Goal: Information Seeking & Learning: Understand process/instructions

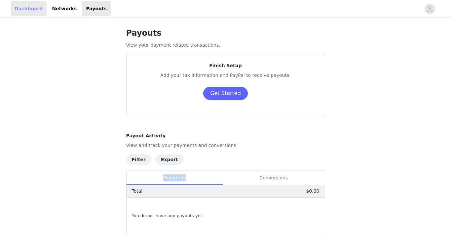
click at [24, 10] on link "Dashboard" at bounding box center [29, 8] width 36 height 15
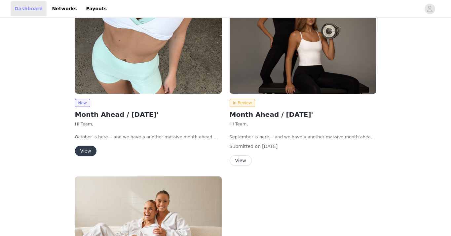
scroll to position [76, 0]
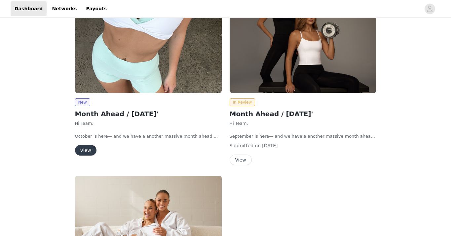
click at [240, 158] on button "View" at bounding box center [241, 159] width 22 height 11
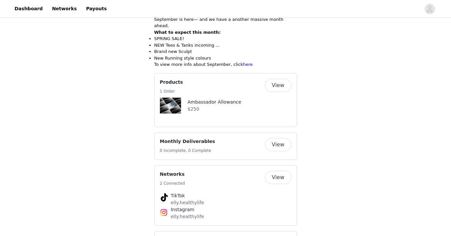
scroll to position [182, 0]
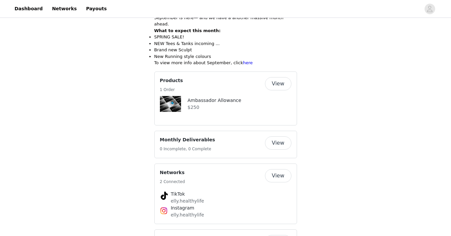
click at [170, 96] on img at bounding box center [170, 104] width 21 height 16
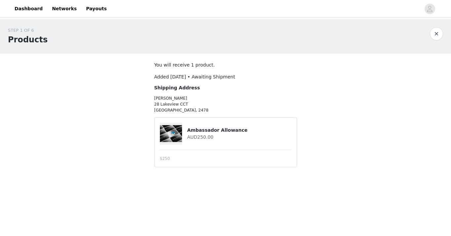
click at [164, 137] on img at bounding box center [171, 133] width 22 height 17
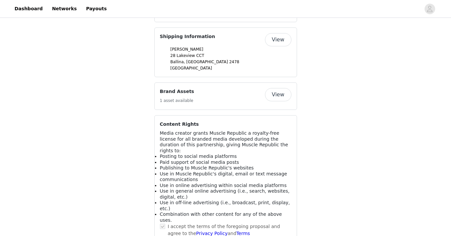
scroll to position [390, 0]
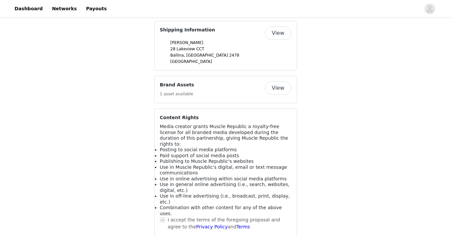
click at [280, 83] on button "View" at bounding box center [278, 87] width 26 height 13
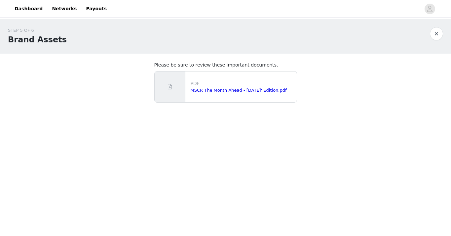
click at [440, 36] on button "button" at bounding box center [436, 33] width 13 height 13
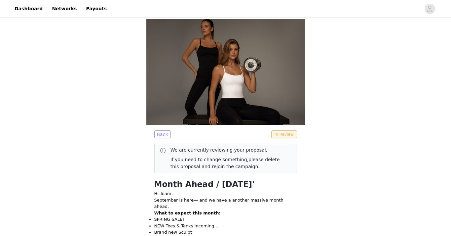
click at [166, 133] on button "Back" at bounding box center [162, 134] width 17 height 8
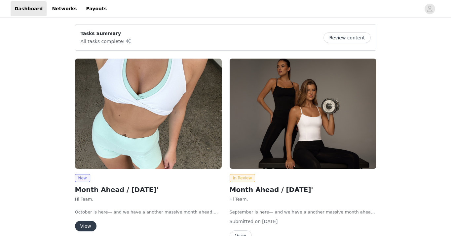
scroll to position [47, 0]
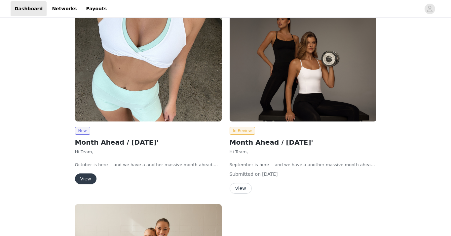
click at [86, 180] on button "View" at bounding box center [85, 178] width 21 height 11
